Goal: Communication & Community: Answer question/provide support

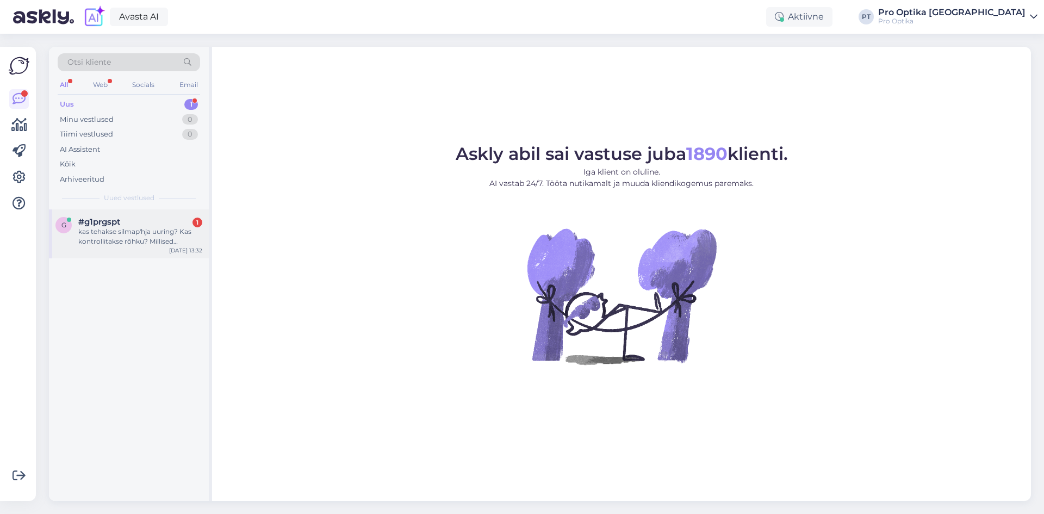
click at [117, 227] on div "kas tehakse silmap'hja uuring? Kas kontrollitakse rõhku? Millised protseduurid …" at bounding box center [140, 237] width 124 height 20
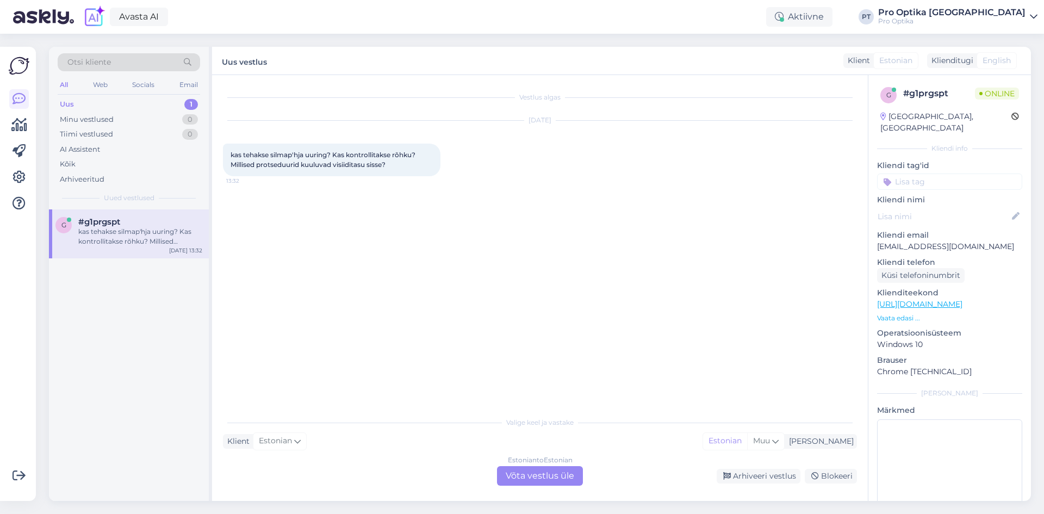
click at [562, 476] on div "Estonian to Estonian Võta vestlus üle" at bounding box center [540, 476] width 86 height 20
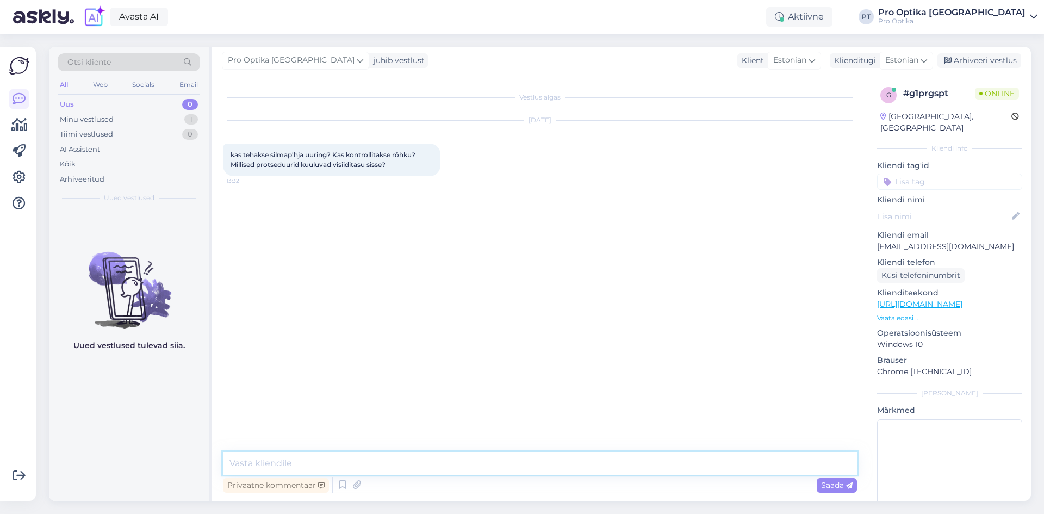
click at [289, 456] on textarea at bounding box center [540, 463] width 634 height 23
type textarea "Tere!"
click at [276, 463] on textarea at bounding box center [540, 463] width 634 height 23
paste textarea "Hea klient! Teie tellitud prillid on valmis [PERSON_NAME] [PERSON_NAME] pandud!…"
type textarea "H"
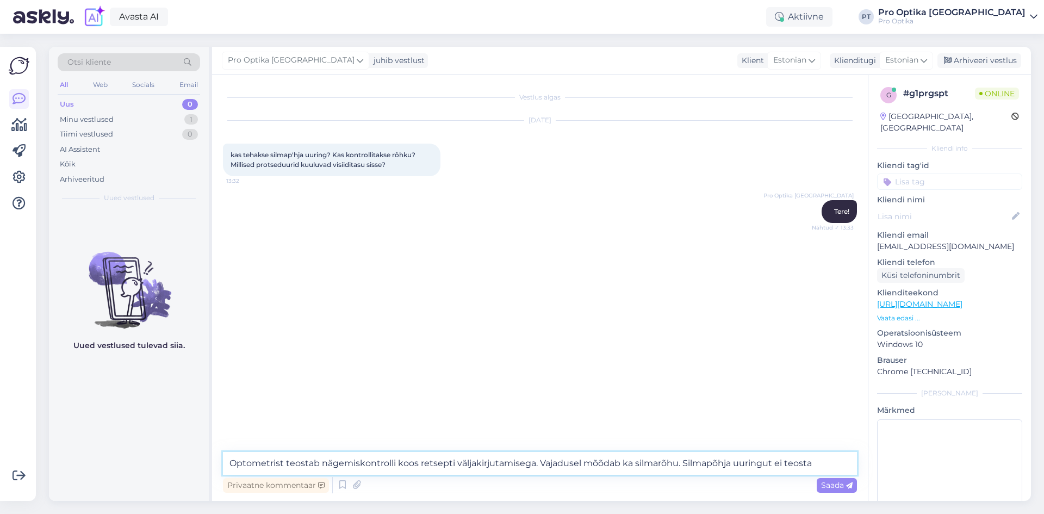
type textarea "Optometrist teostab nägemiskontrolli koos retsepti väljakirjutamisega. Vajaduse…"
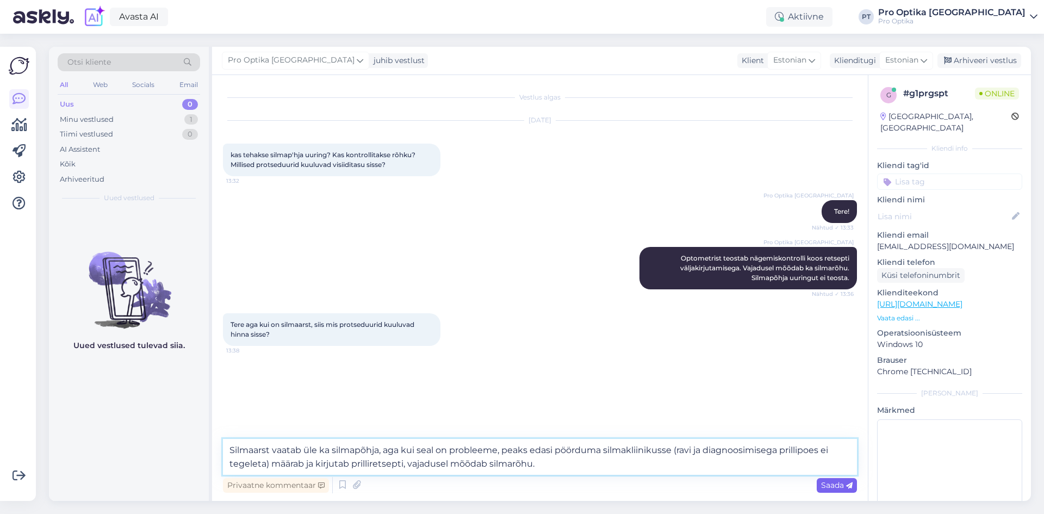
type textarea "Silmaarst vaatab üle ka silmapõhja, aga kui seal on probleeme, peaks edasi pöör…"
click at [839, 488] on span "Saada" at bounding box center [837, 485] width 32 height 10
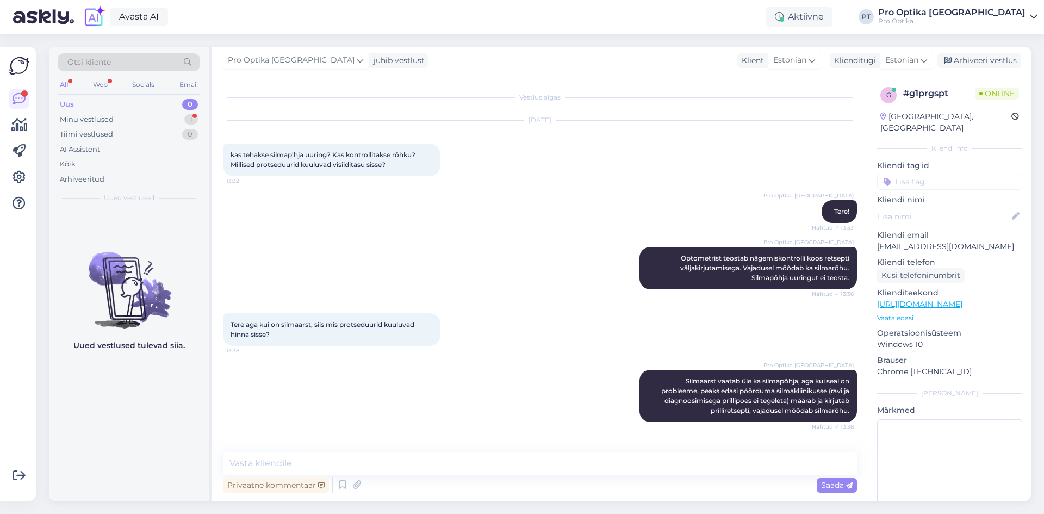
scroll to position [39, 0]
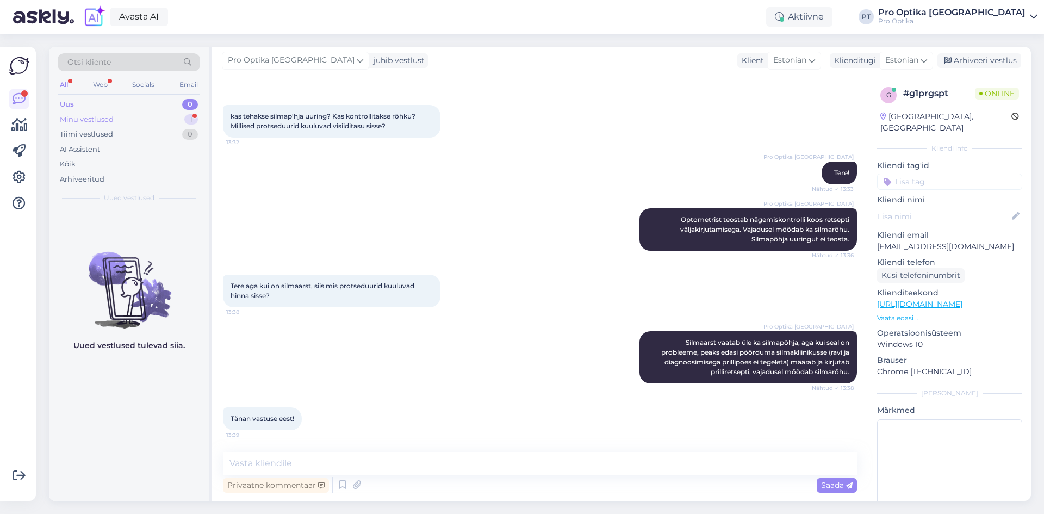
click at [106, 118] on div "Minu vestlused" at bounding box center [87, 119] width 54 height 11
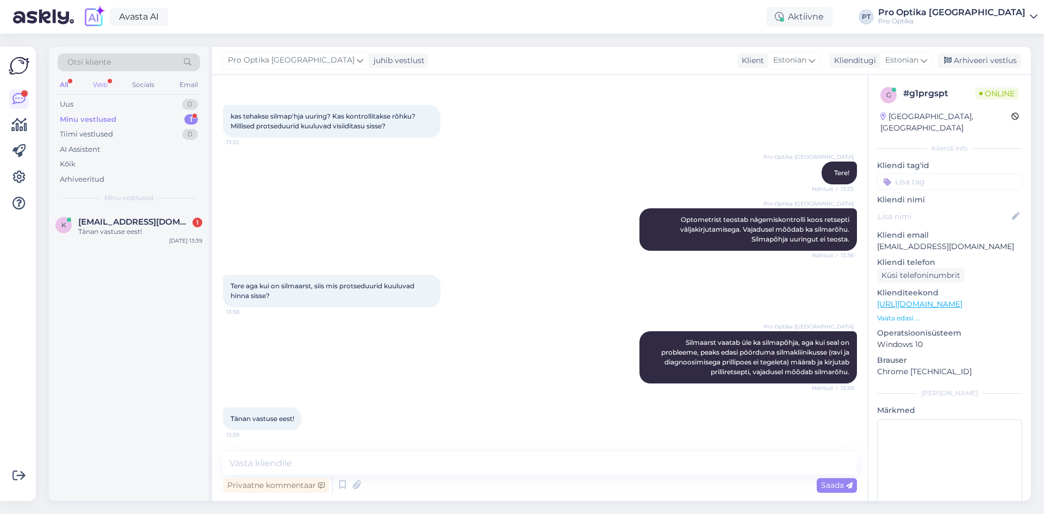
click at [105, 85] on div "Web" at bounding box center [100, 85] width 19 height 14
click at [399, 465] on textarea at bounding box center [540, 463] width 634 height 23
click at [164, 214] on div "k [EMAIL_ADDRESS][DOMAIN_NAME] 1 Tänan vastuse eest! [DATE] 13:39" at bounding box center [129, 228] width 160 height 39
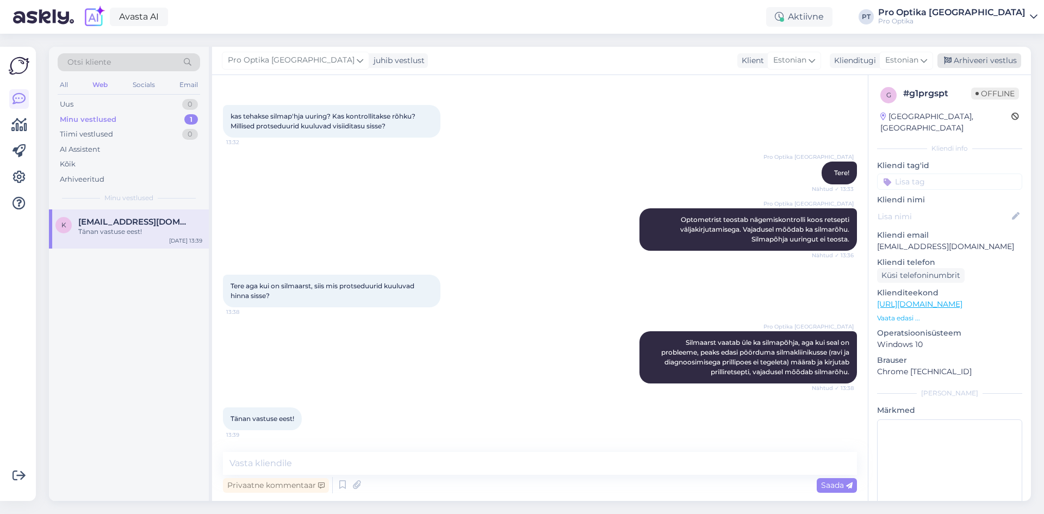
click at [971, 60] on div "Arhiveeri vestlus" at bounding box center [979, 60] width 84 height 15
